Goal: Use online tool/utility: Utilize a website feature to perform a specific function

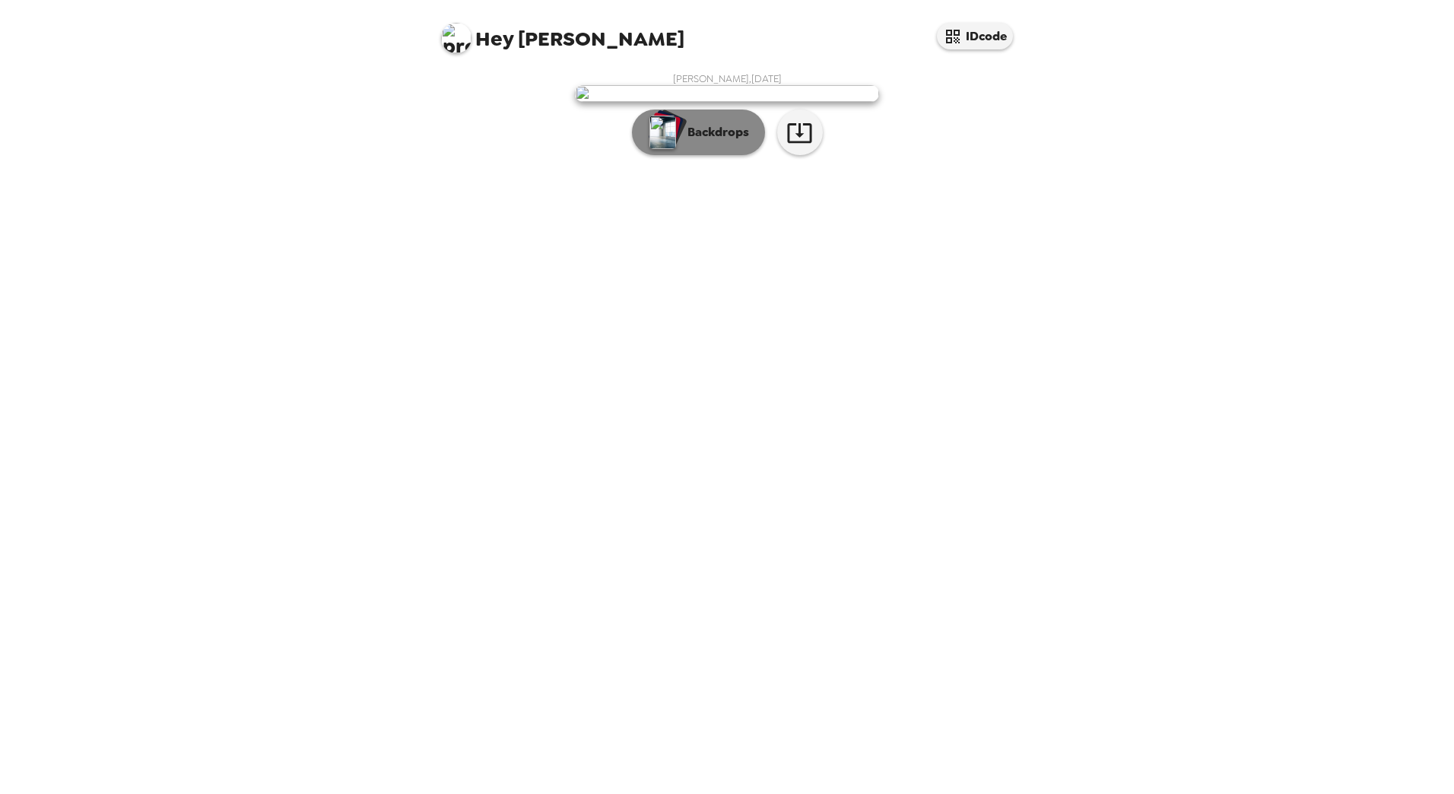
click at [724, 141] on p "Backdrops" at bounding box center [714, 132] width 69 height 18
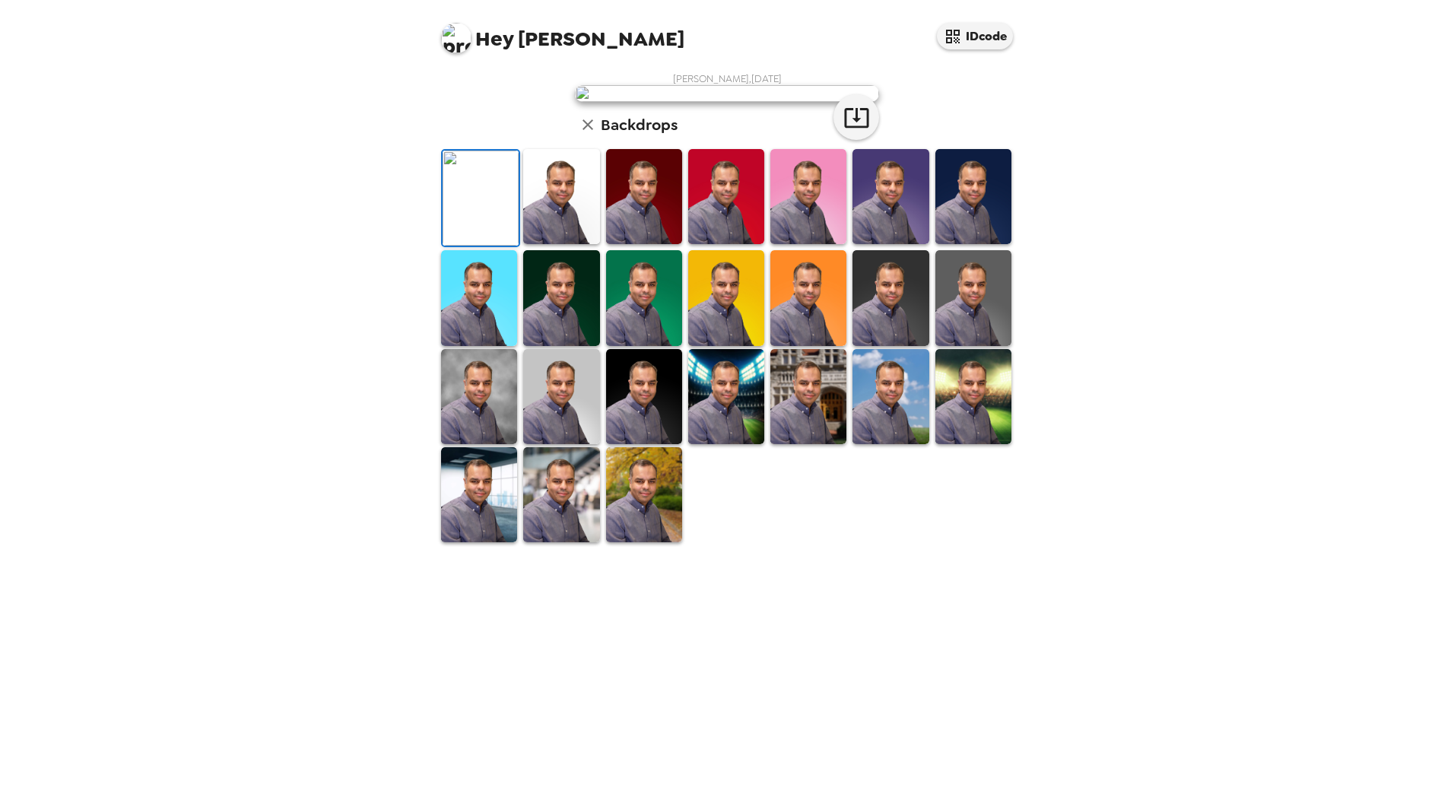
click at [576, 444] on img at bounding box center [561, 396] width 76 height 95
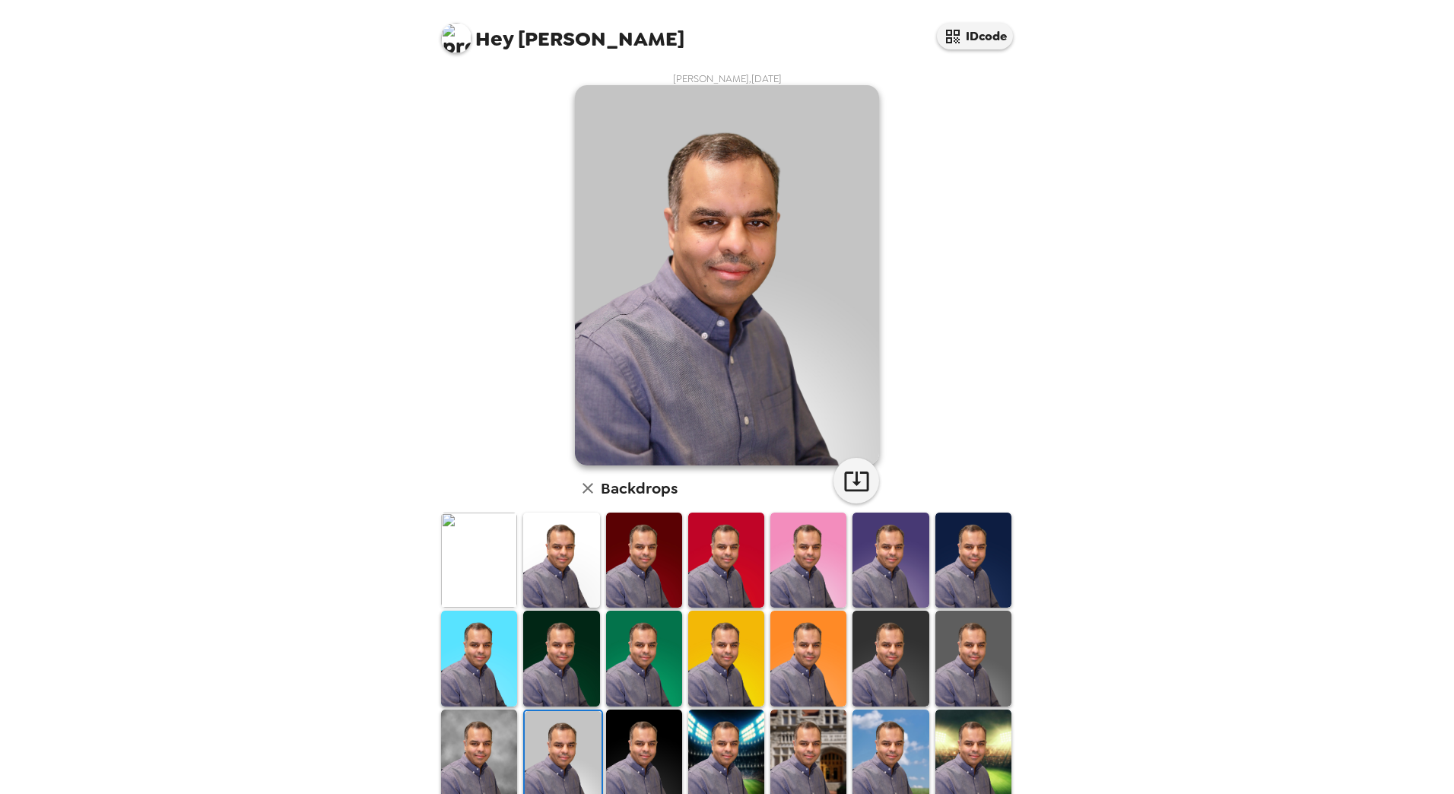
click at [478, 730] on img at bounding box center [479, 757] width 76 height 95
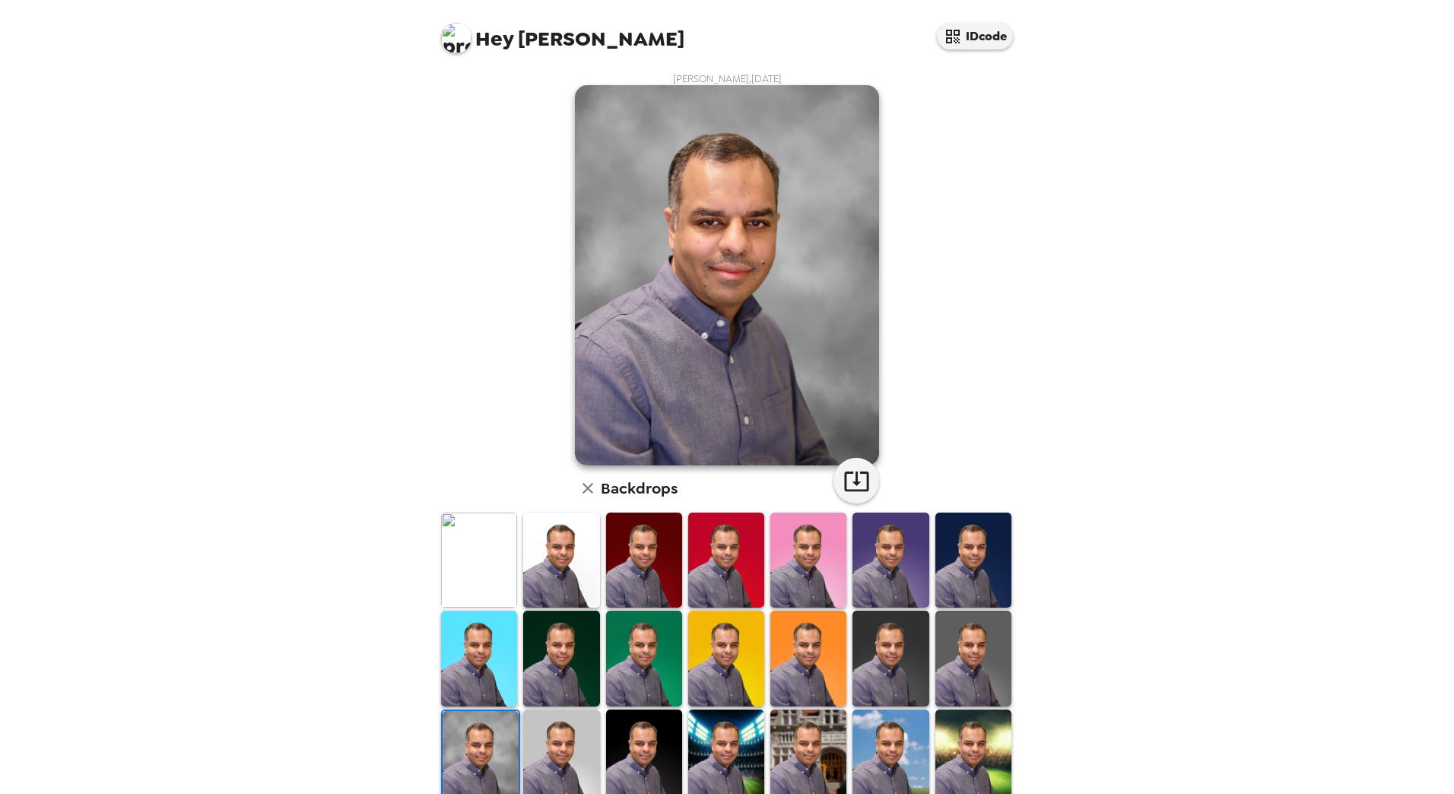
click at [556, 558] on img at bounding box center [561, 560] width 76 height 95
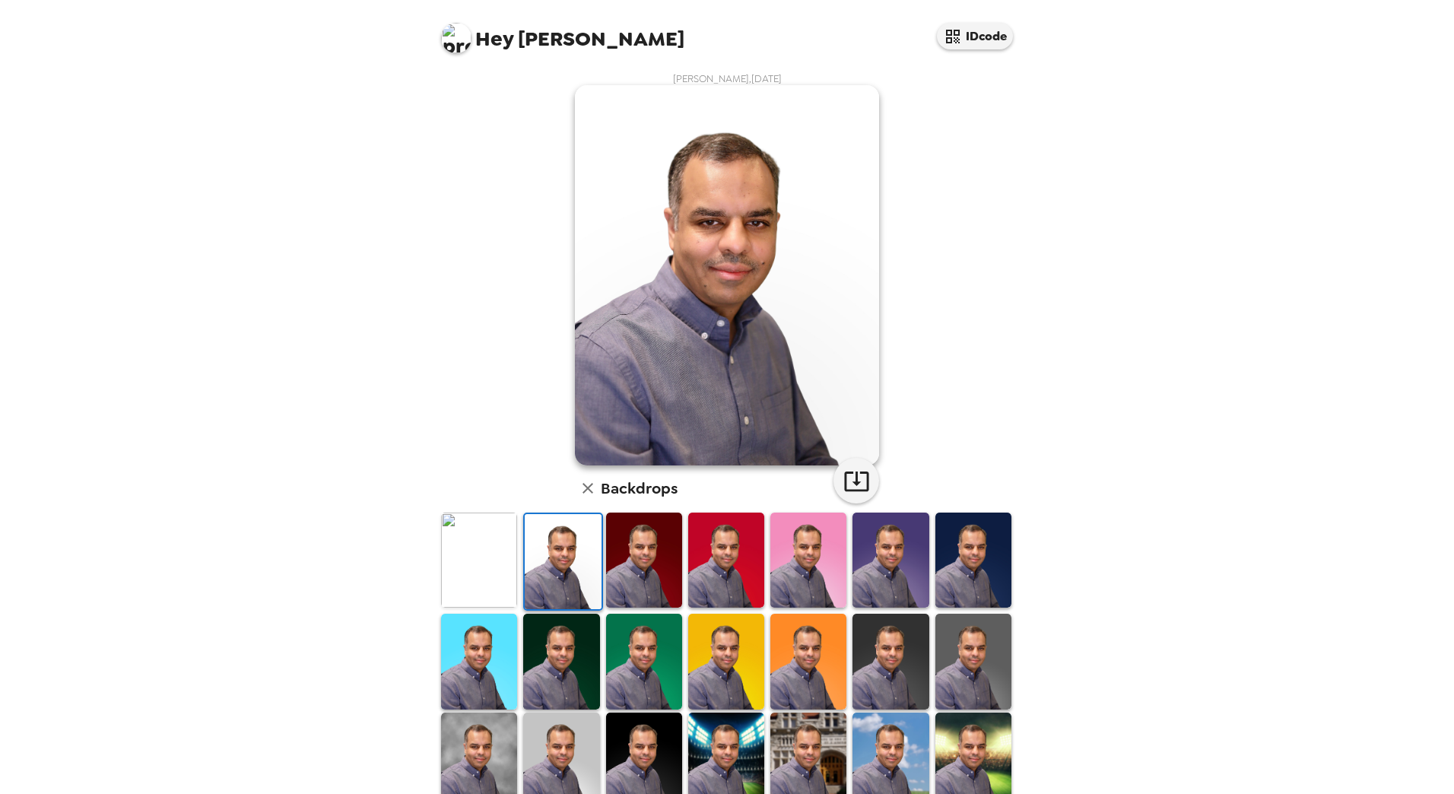
click at [479, 583] on img at bounding box center [479, 560] width 76 height 95
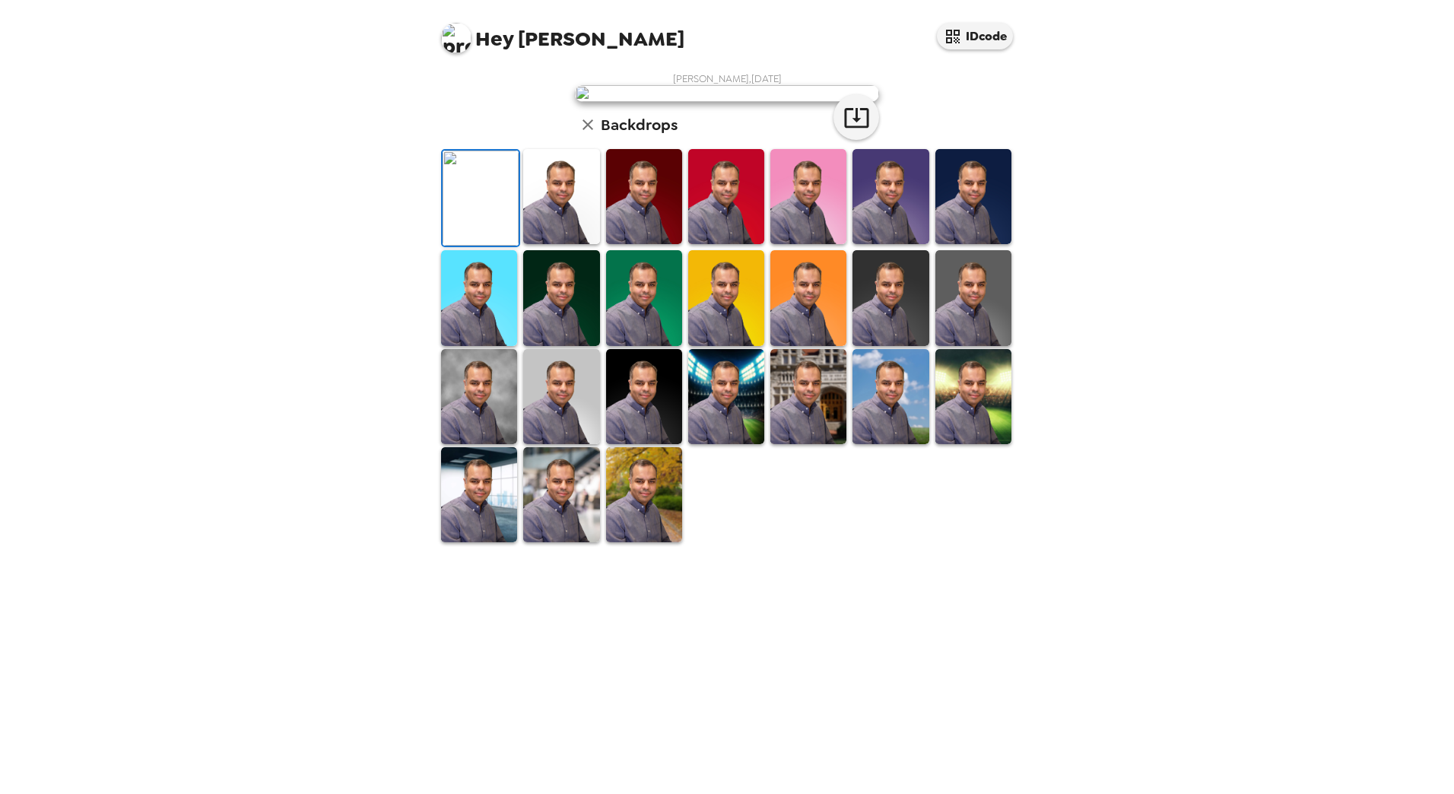
scroll to position [129, 0]
click at [948, 345] on img at bounding box center [973, 297] width 76 height 95
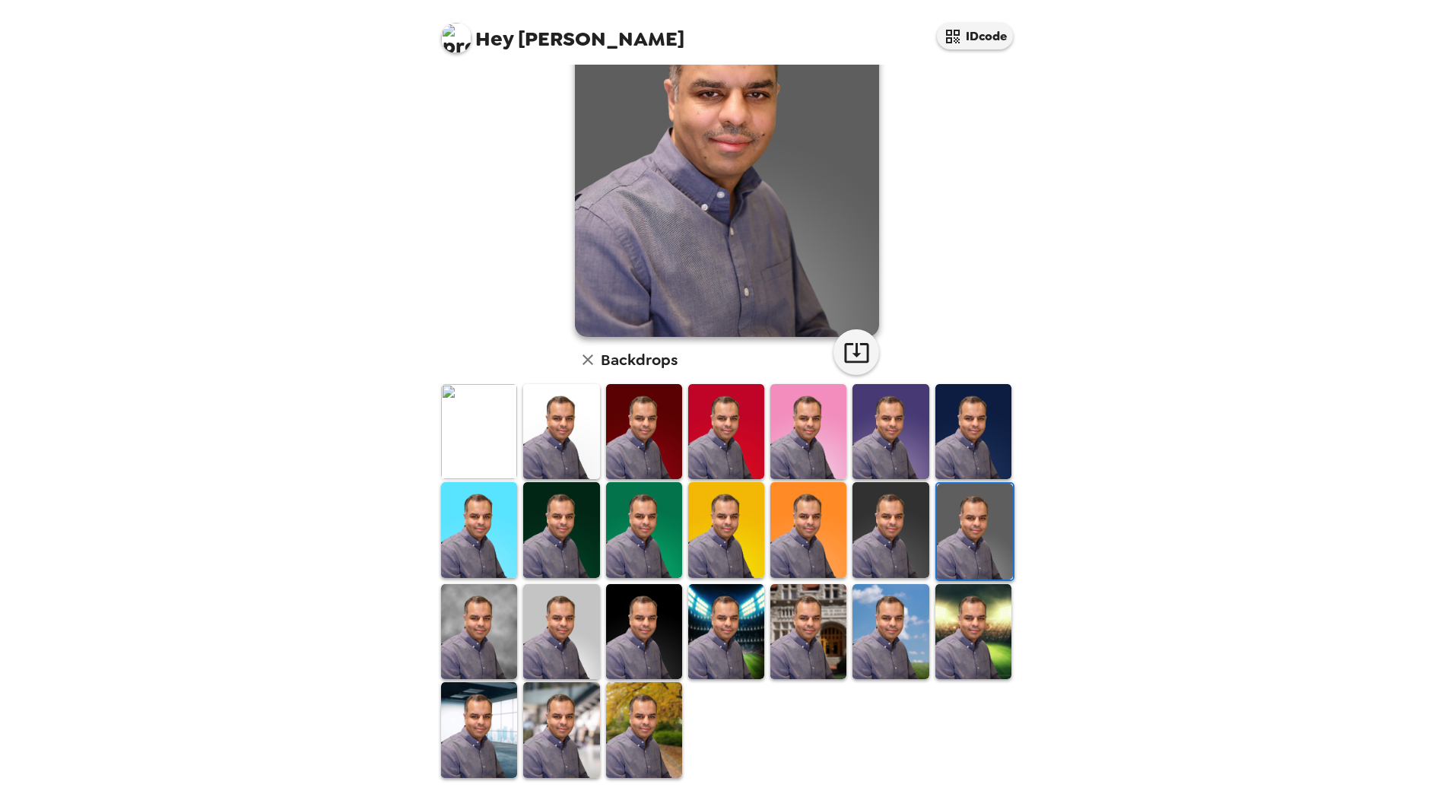
click at [727, 455] on img at bounding box center [726, 431] width 76 height 95
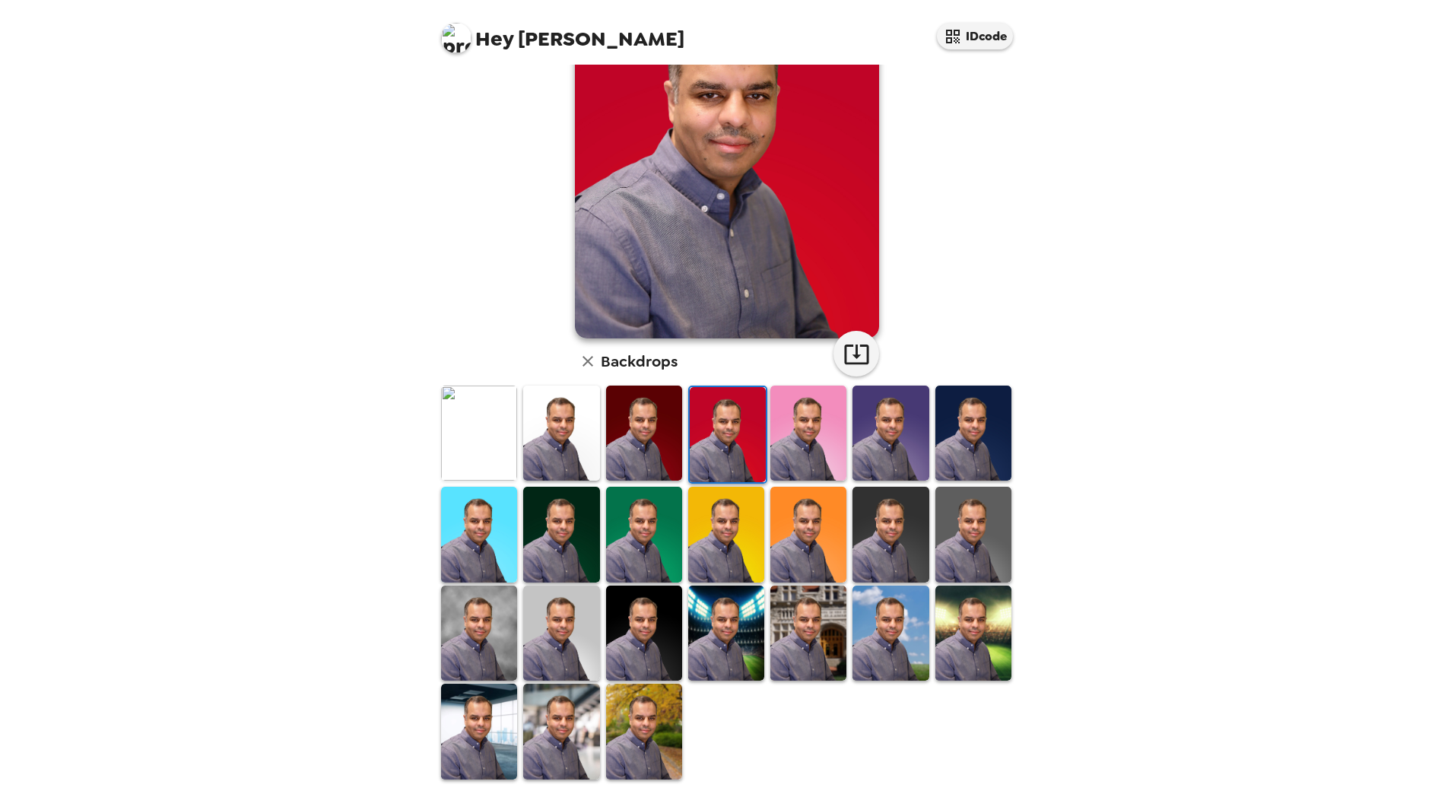
click at [662, 446] on img at bounding box center [644, 433] width 76 height 95
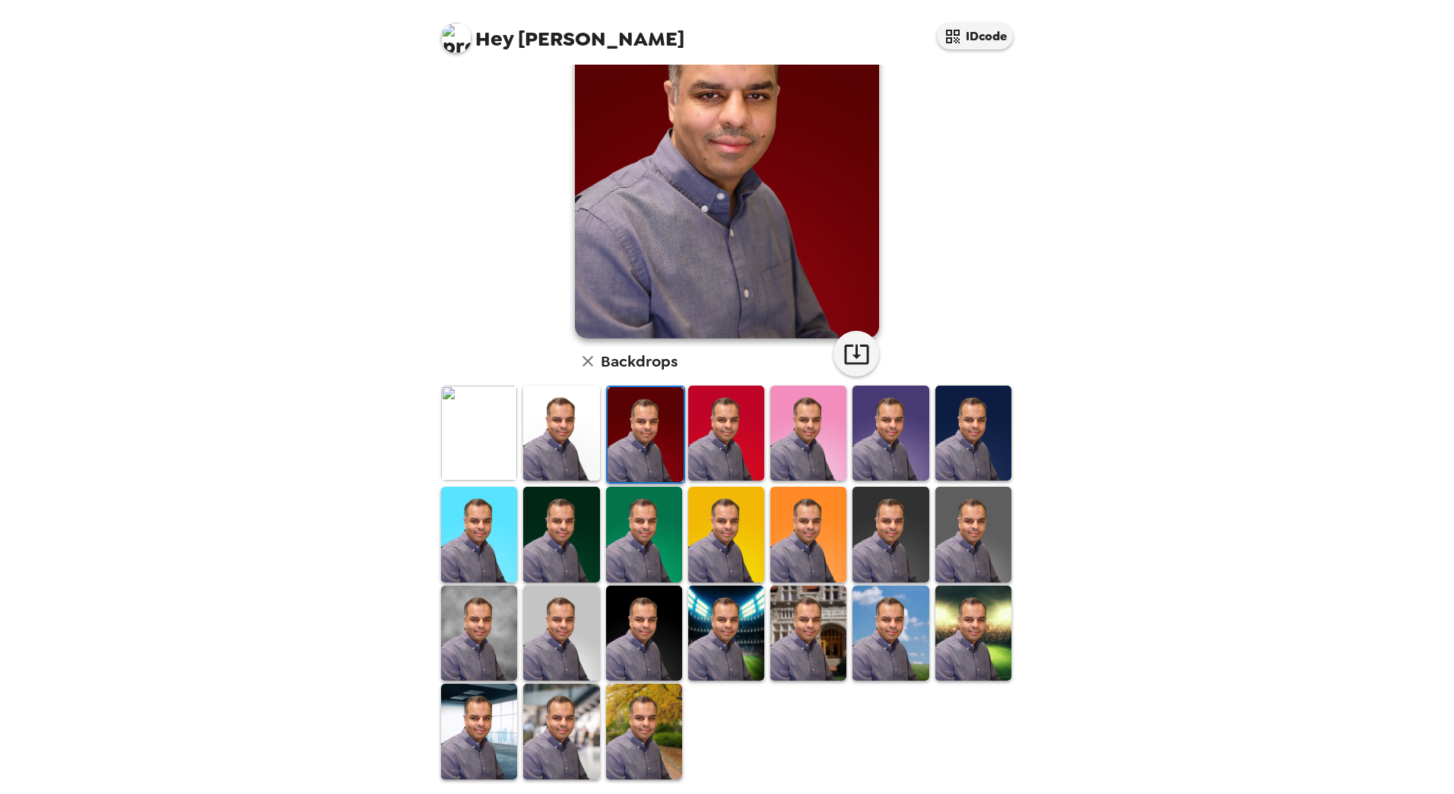
click at [635, 523] on img at bounding box center [644, 534] width 76 height 95
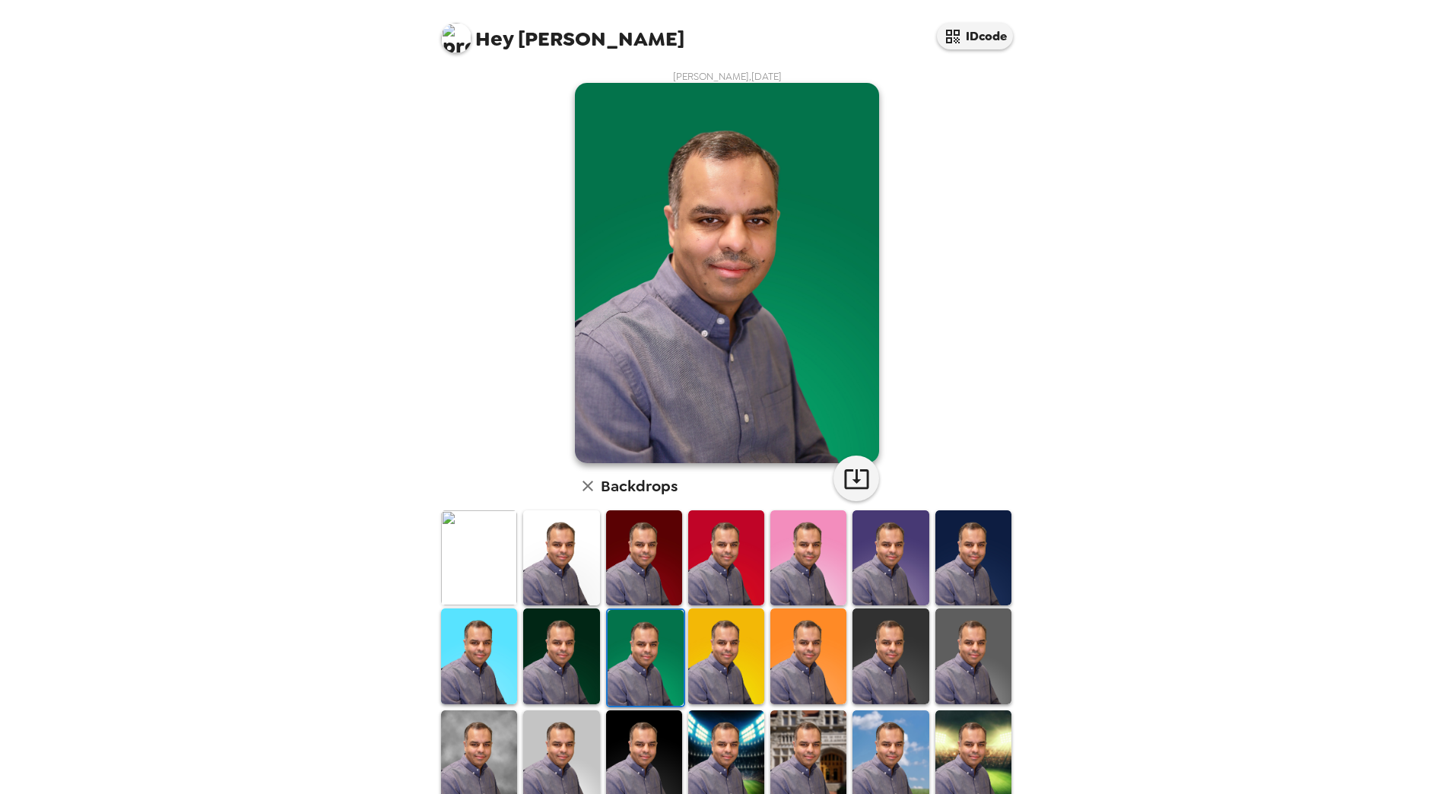
scroll to position [0, 0]
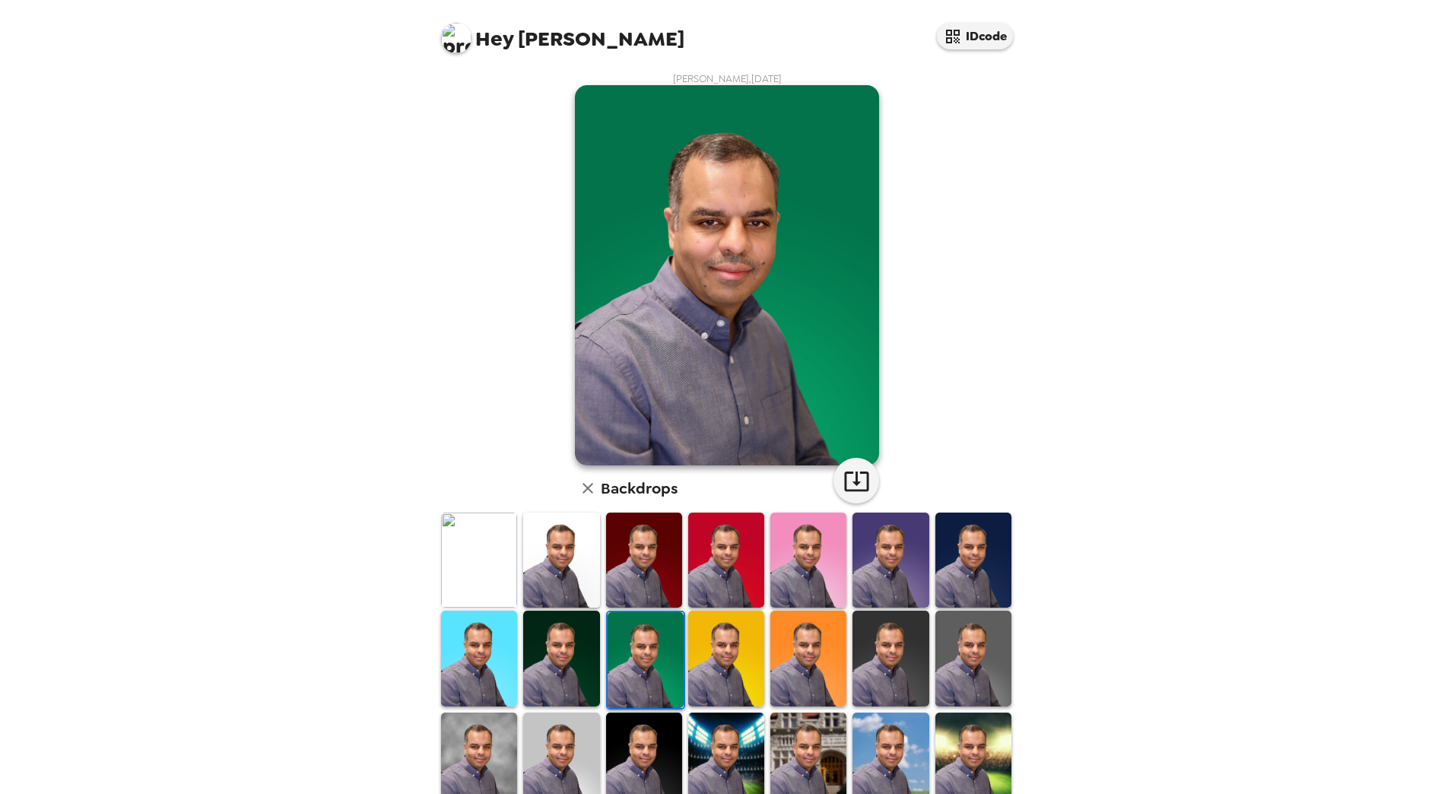
click at [530, 653] on img at bounding box center [561, 658] width 76 height 95
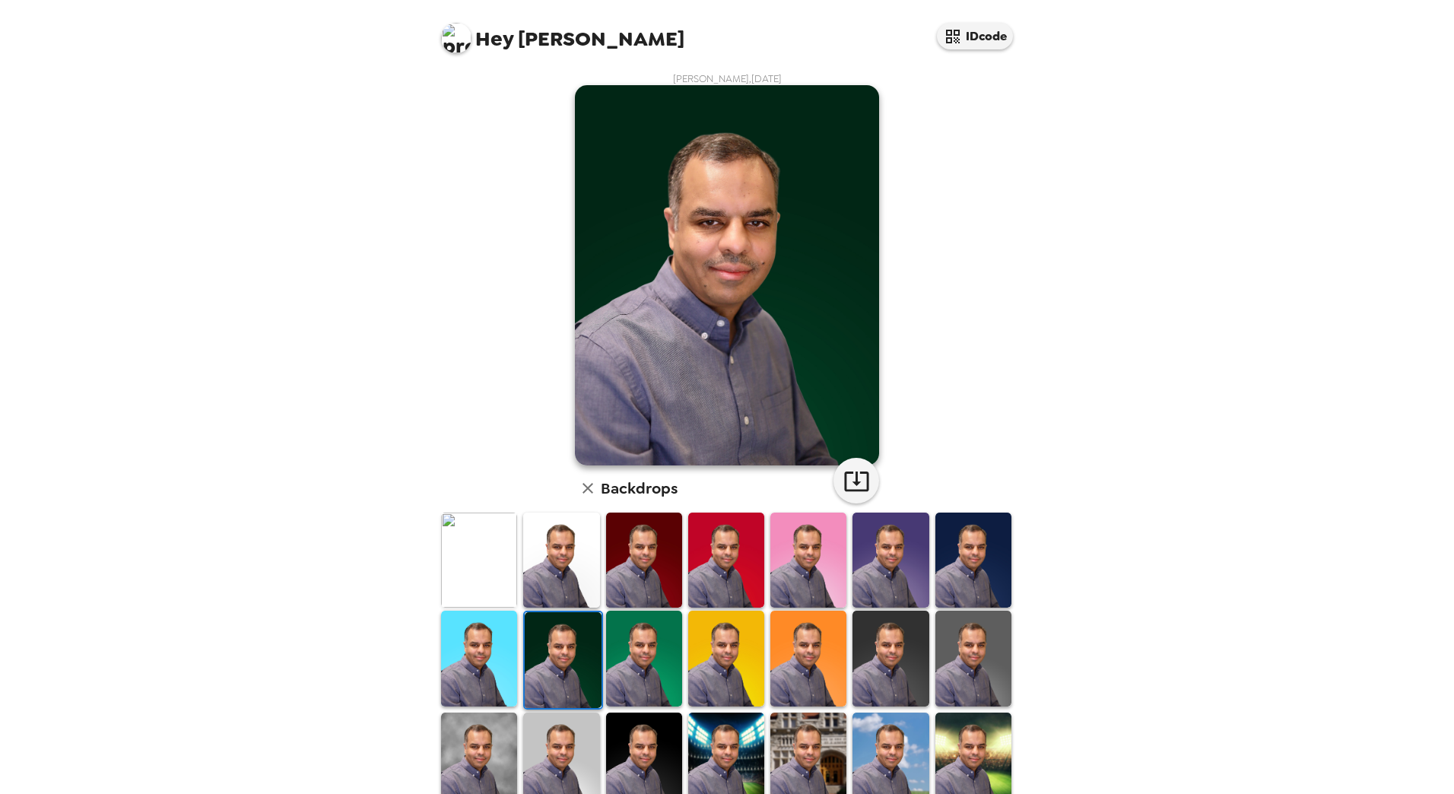
click at [462, 656] on img at bounding box center [479, 658] width 76 height 95
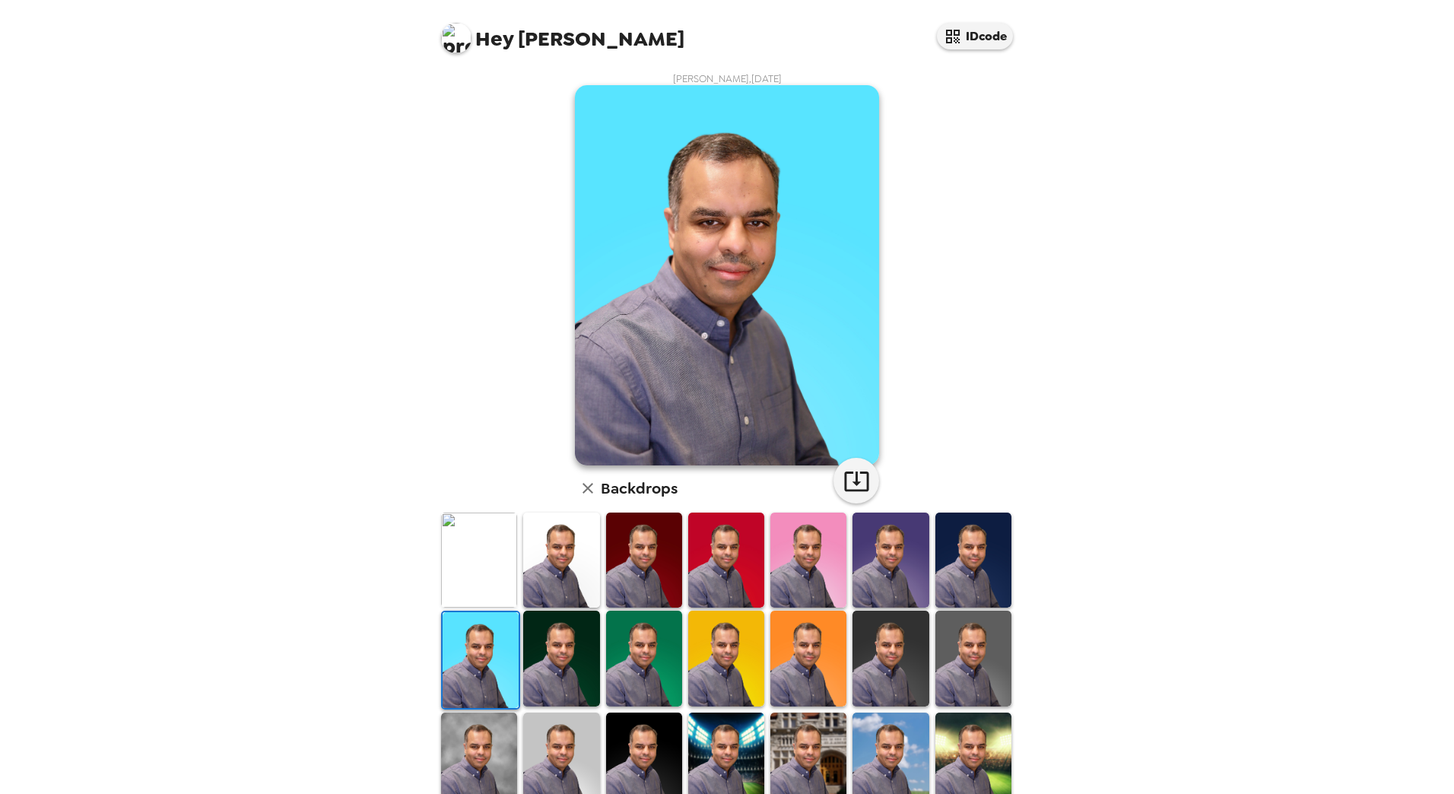
click at [551, 577] on img at bounding box center [561, 560] width 76 height 95
